Goal: Task Accomplishment & Management: Use online tool/utility

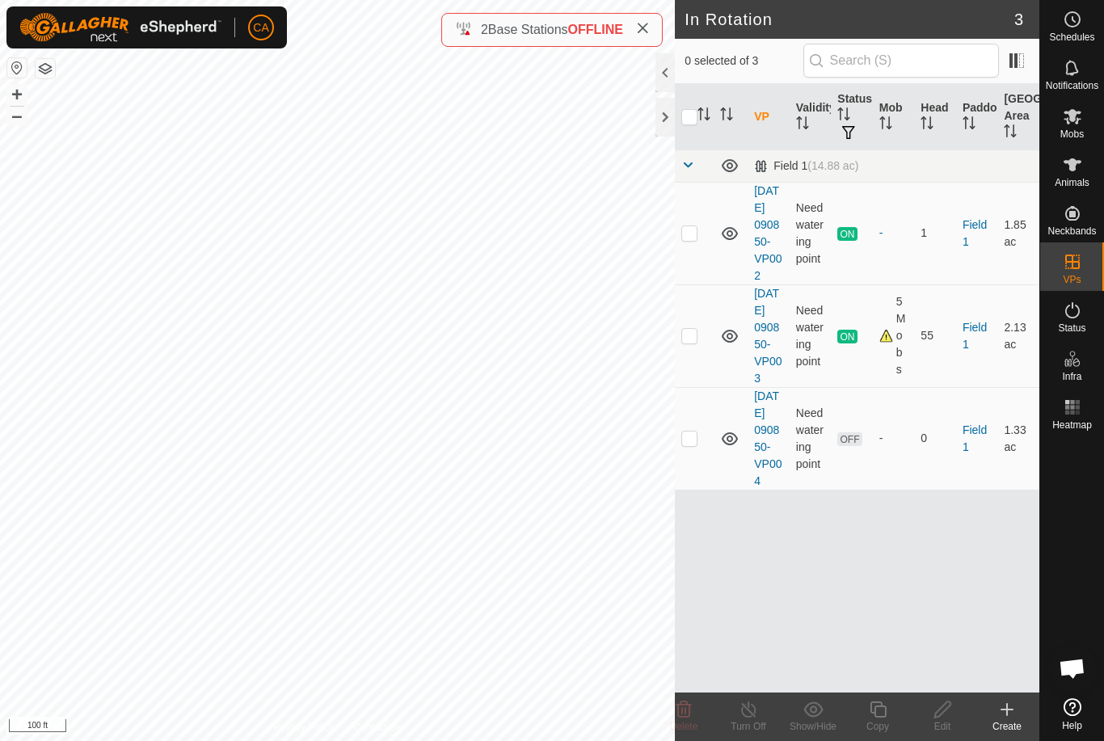
click at [681, 239] on p-checkbox at bounding box center [689, 232] width 16 height 13
checkbox input "true"
click at [762, 716] on turn-off-svg-icon at bounding box center [748, 709] width 65 height 19
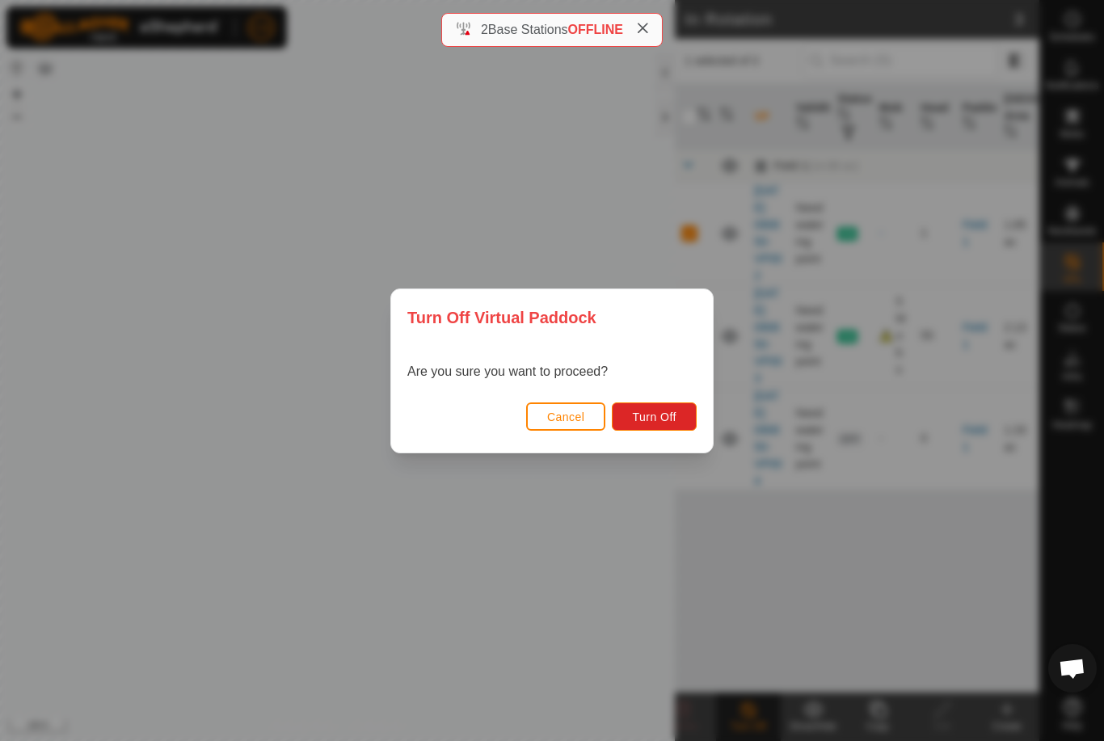
click at [672, 420] on span "Turn Off" at bounding box center [654, 417] width 44 height 13
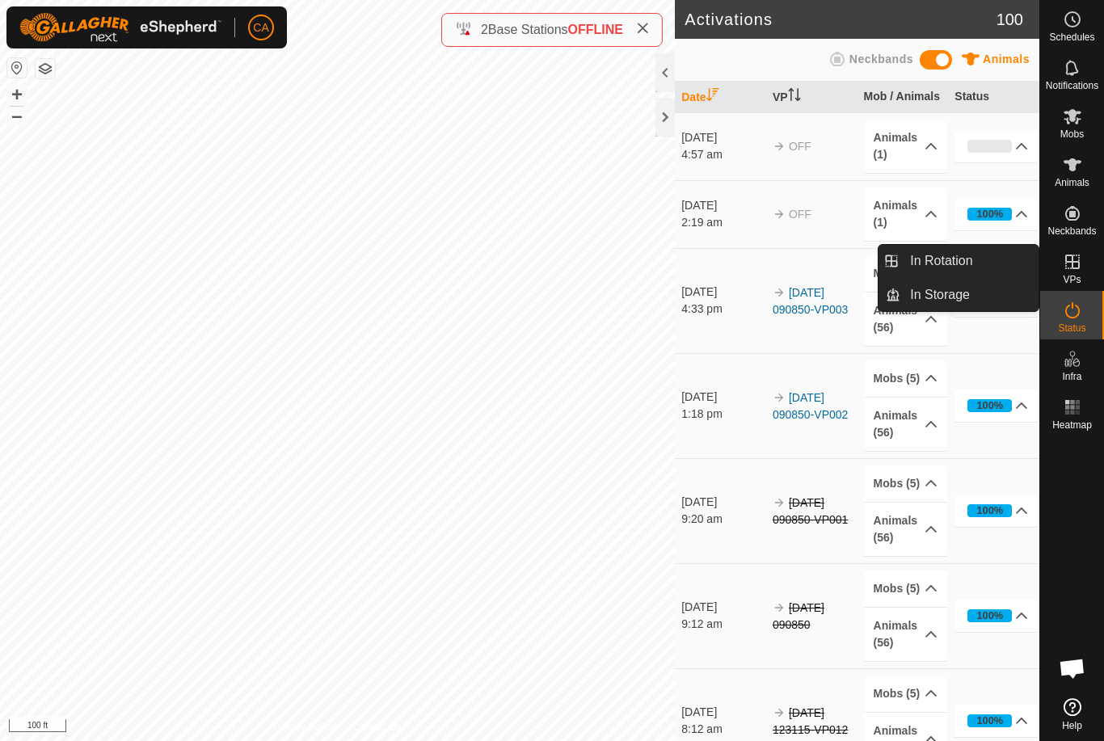
click at [970, 262] on span "In Rotation" at bounding box center [941, 260] width 62 height 19
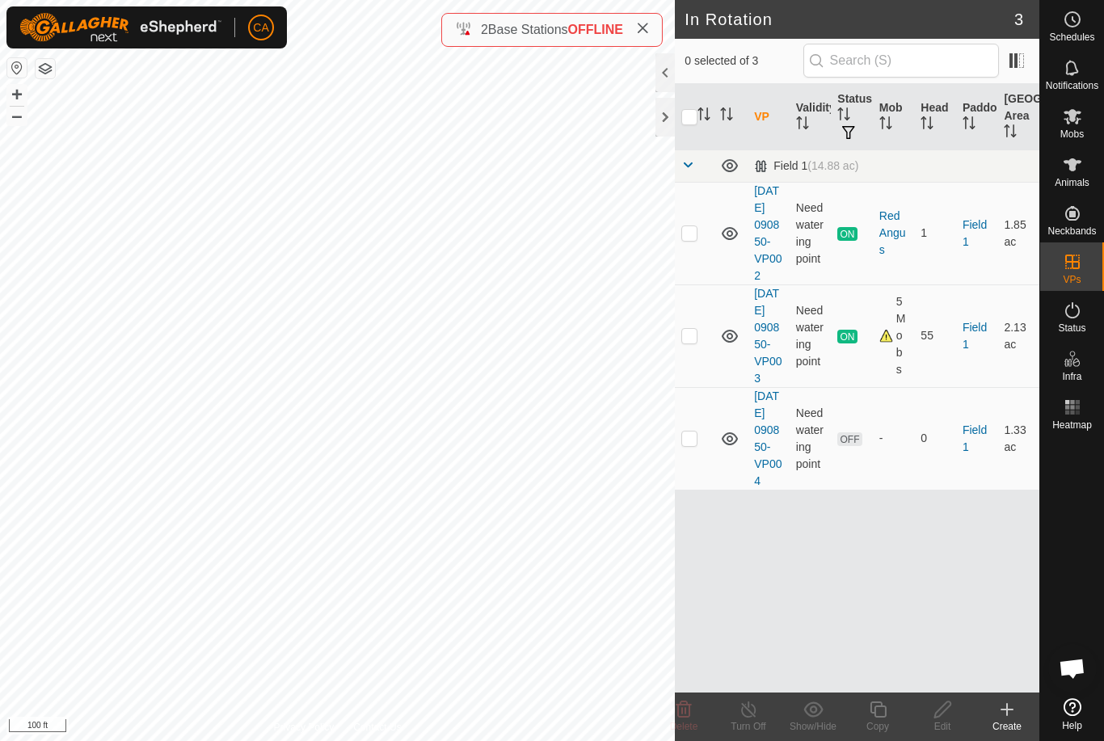
click at [693, 368] on td at bounding box center [694, 336] width 39 height 103
click at [694, 342] on p-checkbox at bounding box center [689, 335] width 16 height 13
checkbox input "false"
click at [687, 239] on p-checkbox at bounding box center [689, 232] width 16 height 13
click at [694, 238] on p-checkbox at bounding box center [689, 232] width 16 height 13
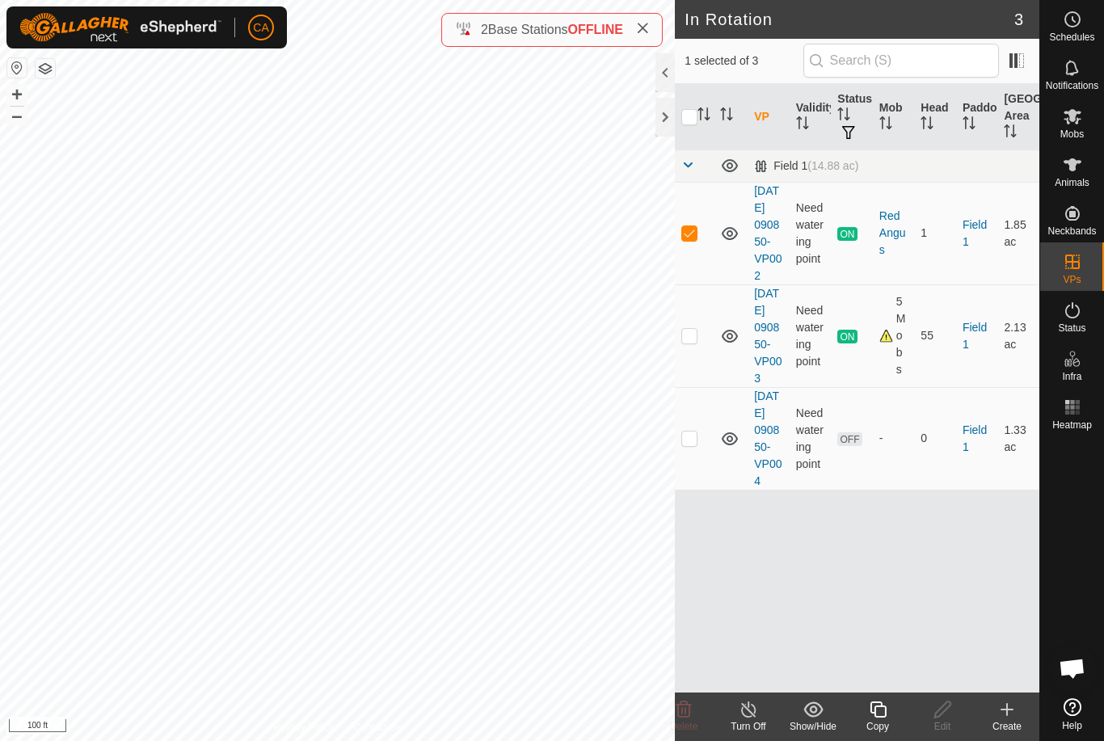
checkbox input "false"
click at [1083, 124] on es-mob-svg-icon at bounding box center [1072, 116] width 29 height 26
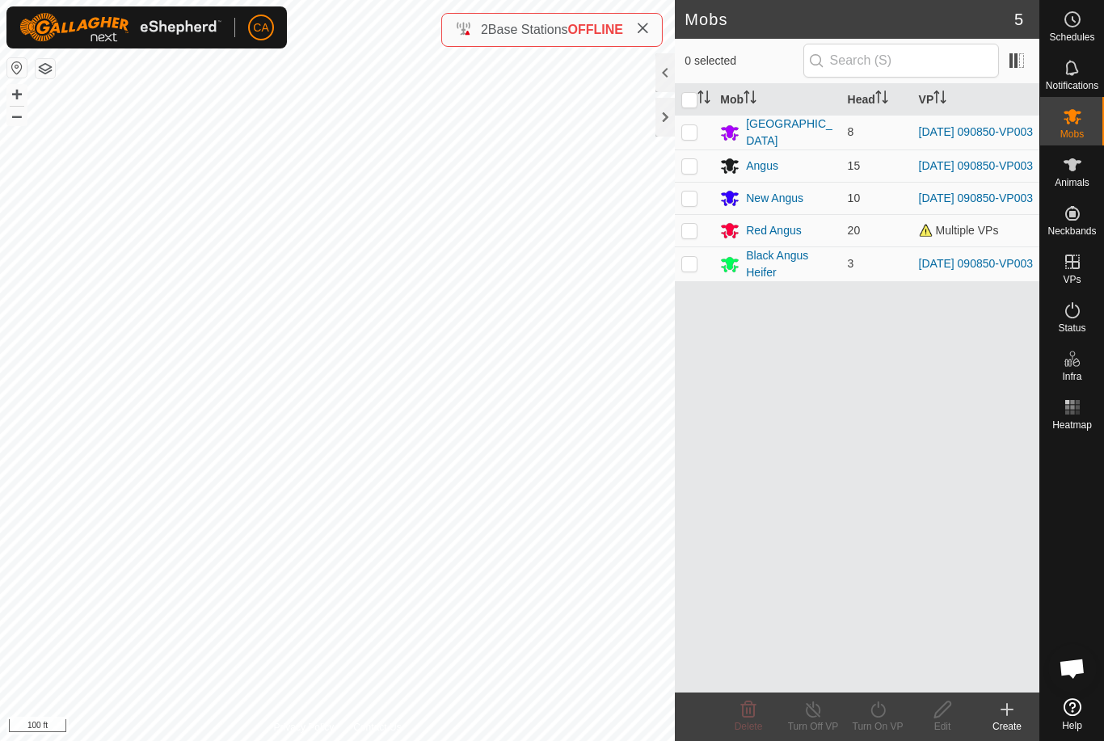
click at [694, 99] on input "checkbox" at bounding box center [689, 100] width 16 height 16
checkbox input "true"
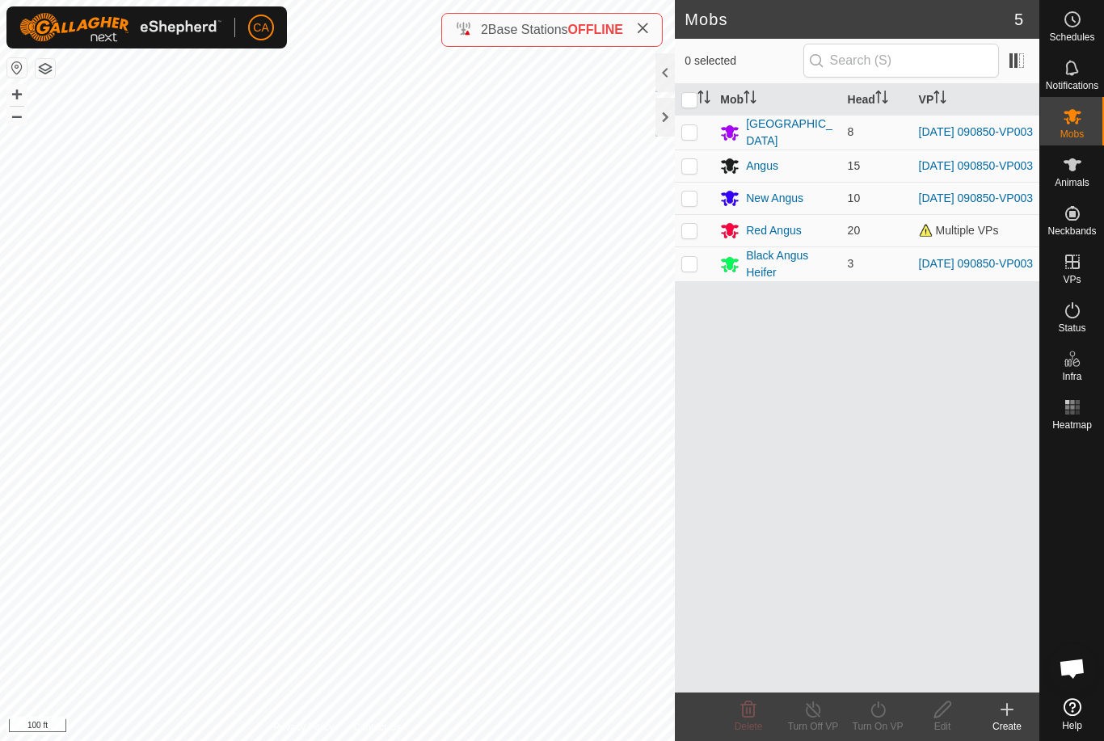
checkbox input "true"
click at [884, 724] on div "Turn On VP" at bounding box center [878, 726] width 65 height 15
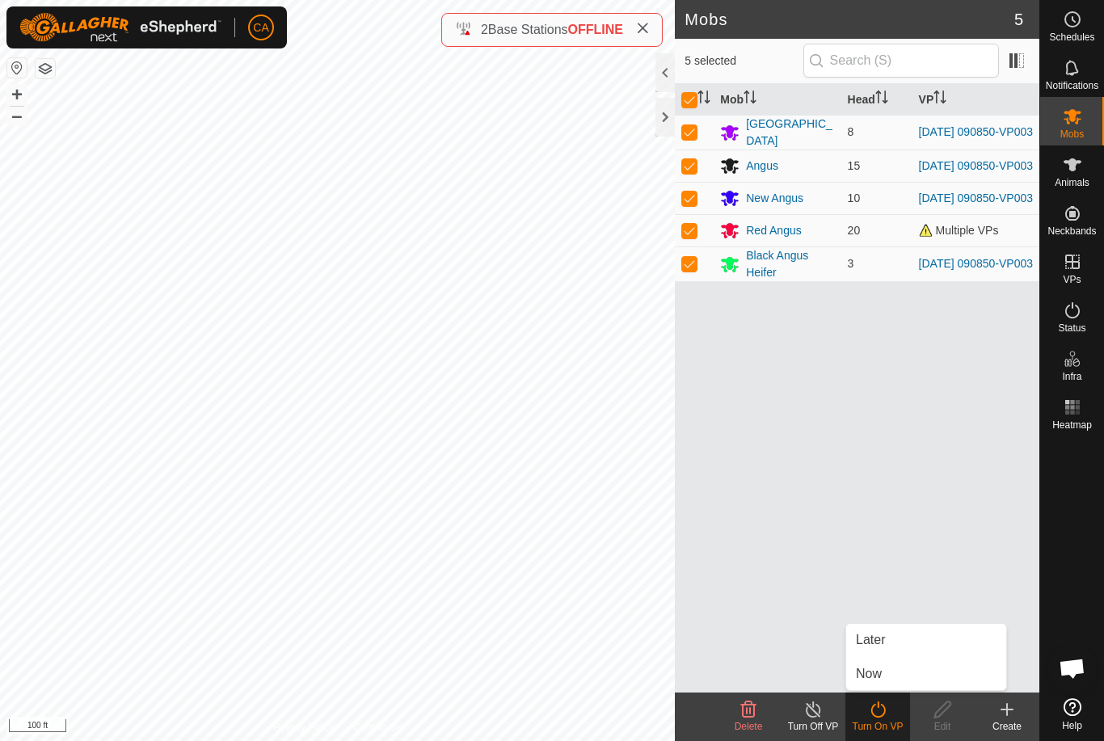
click at [918, 677] on link "Now" at bounding box center [926, 674] width 160 height 32
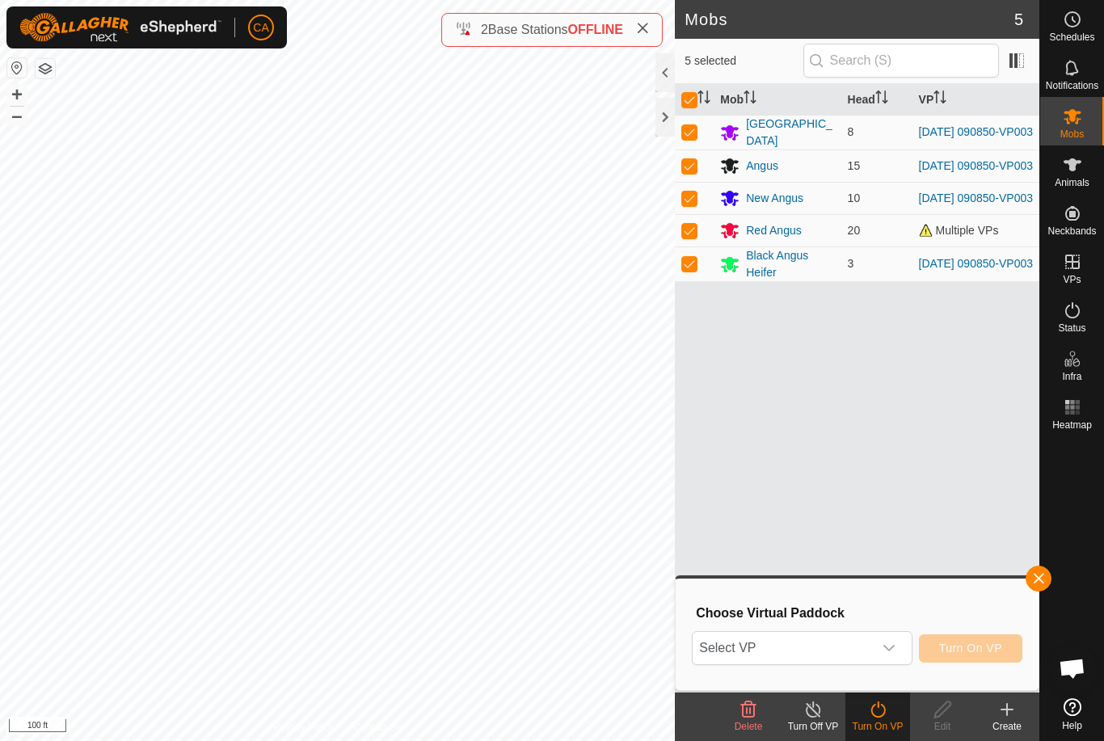
click at [831, 643] on span "Select VP" at bounding box center [782, 648] width 179 height 32
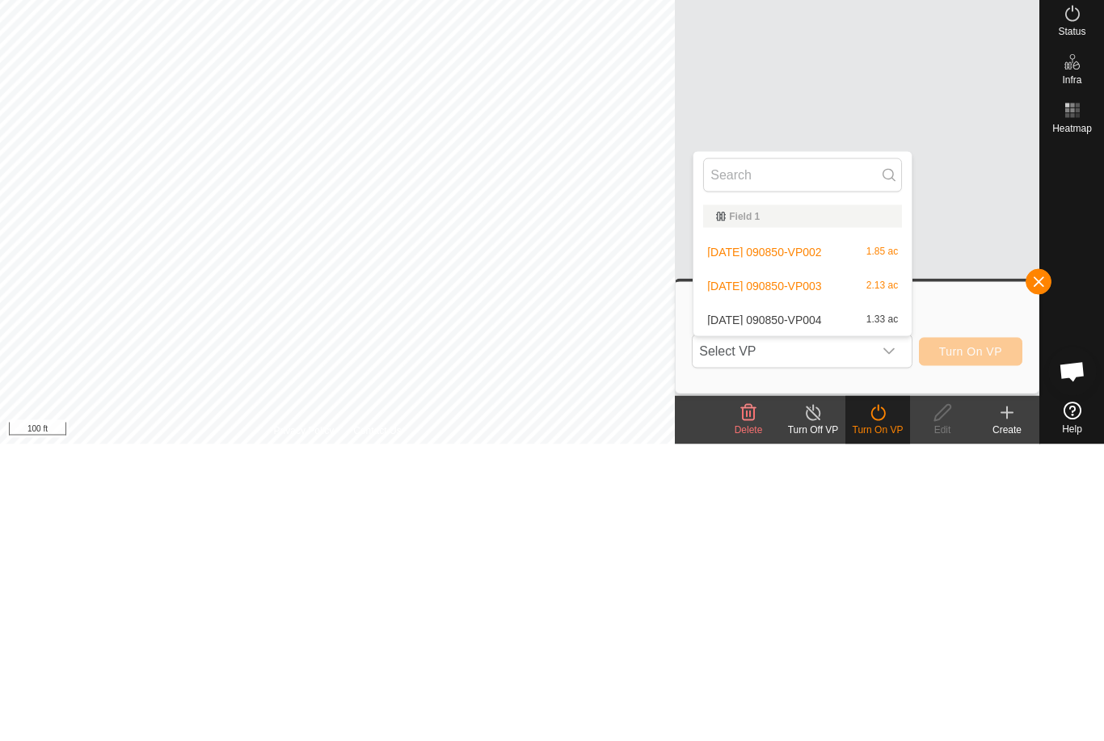
click at [821, 611] on span "[DATE] 090850-VP004" at bounding box center [764, 616] width 114 height 11
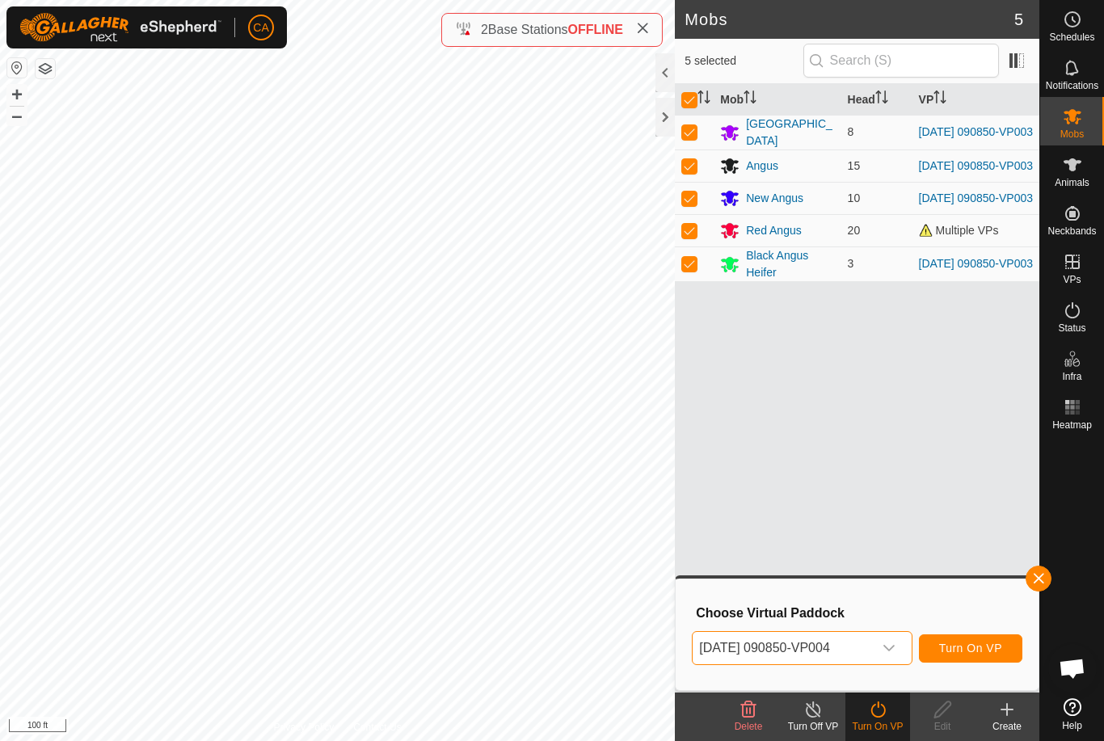
click at [980, 647] on span "Turn On VP" at bounding box center [970, 648] width 63 height 13
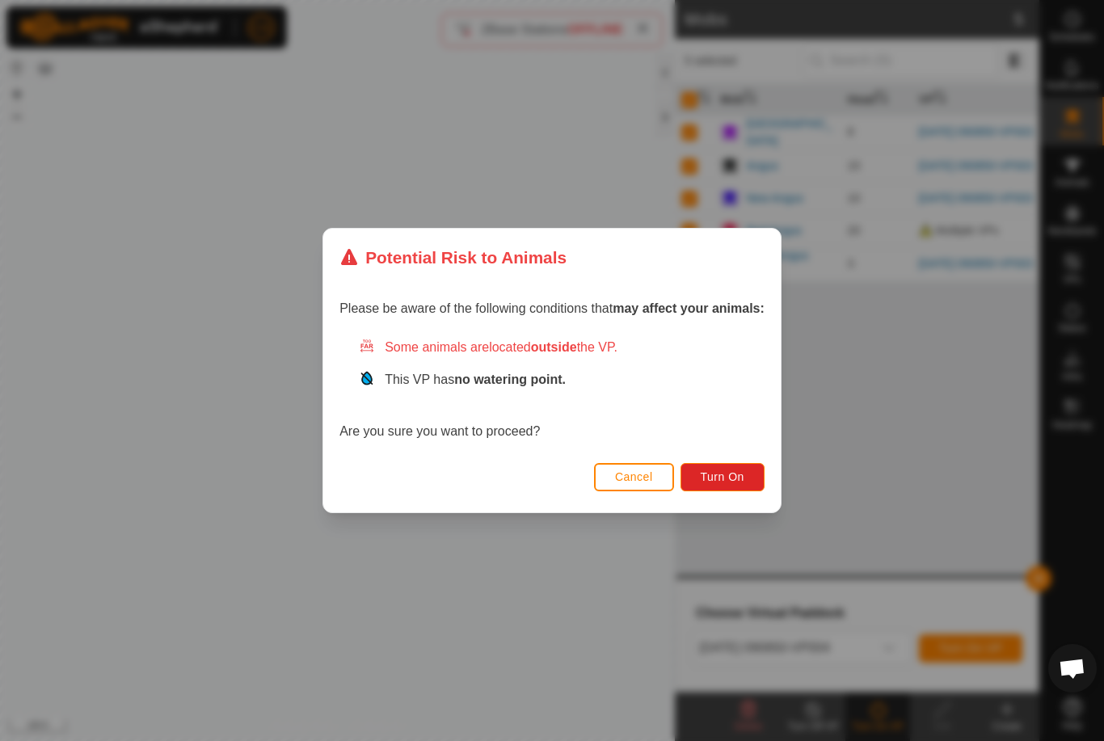
click at [736, 477] on span "Turn On" at bounding box center [723, 476] width 44 height 13
